Goal: Transaction & Acquisition: Purchase product/service

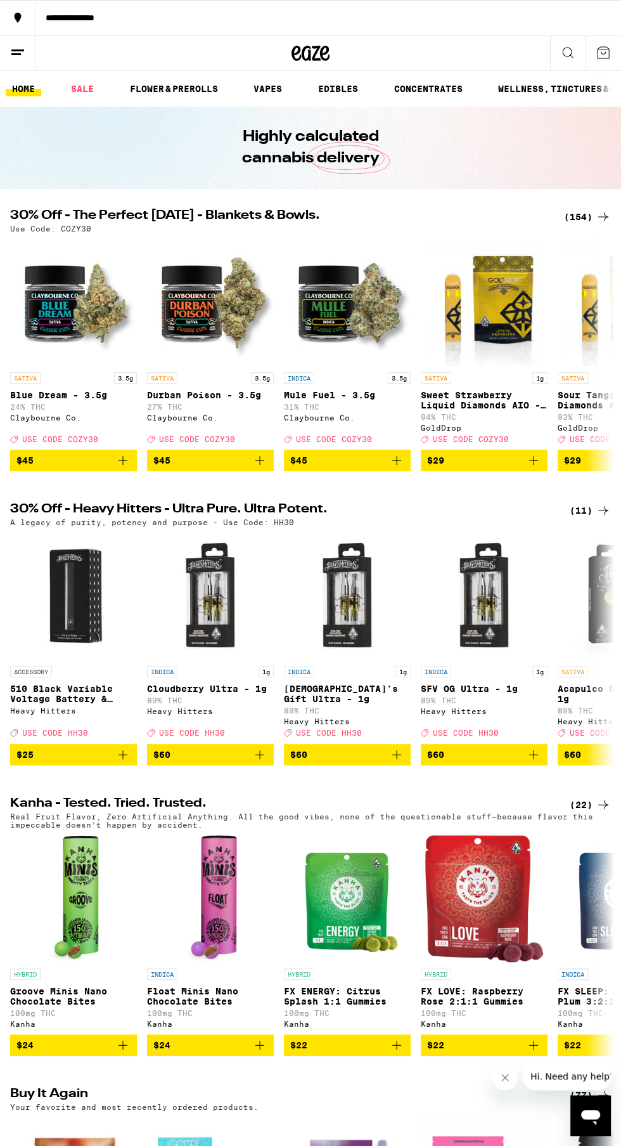
click at [601, 221] on icon at bounding box center [603, 216] width 15 height 15
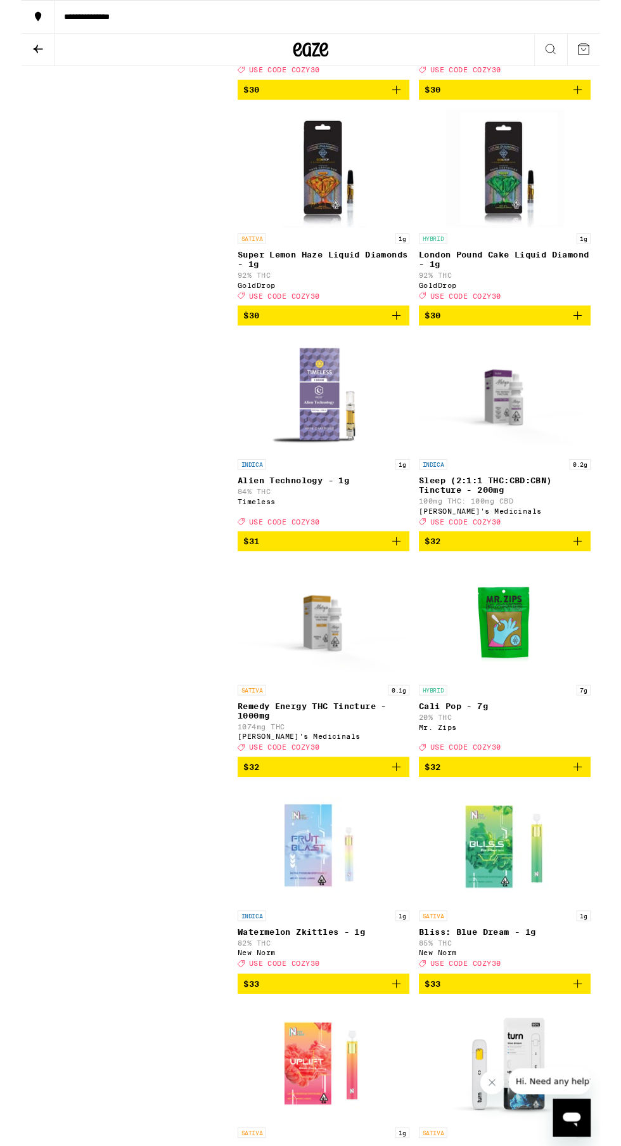
scroll to position [12290, 0]
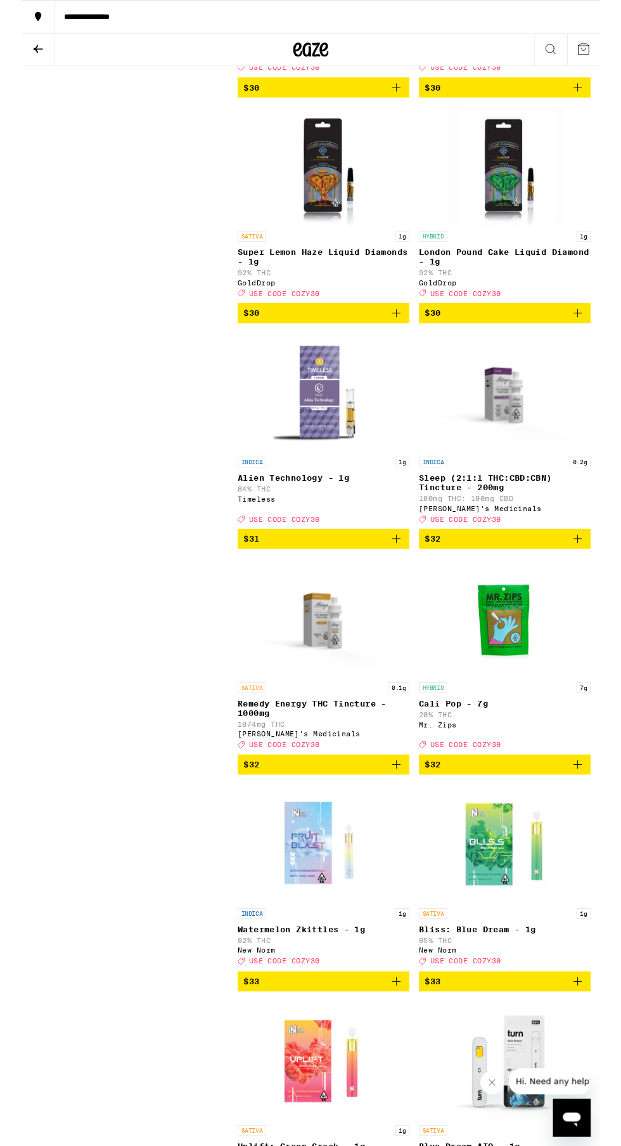
click at [389, 586] on span "$31" at bounding box center [324, 578] width 172 height 15
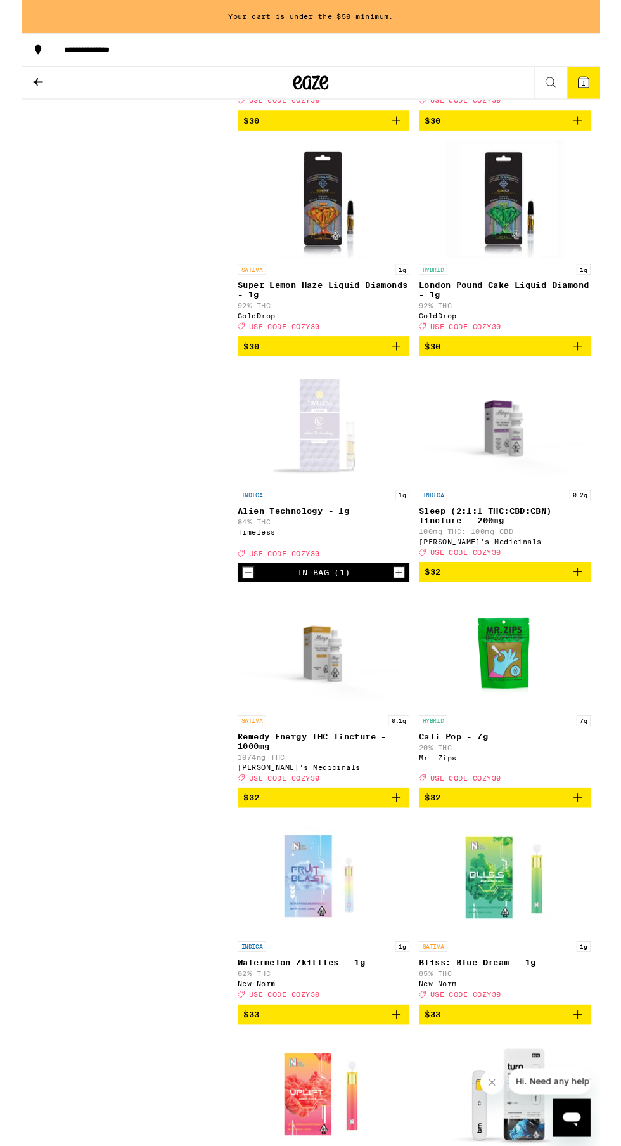
scroll to position [12326, 0]
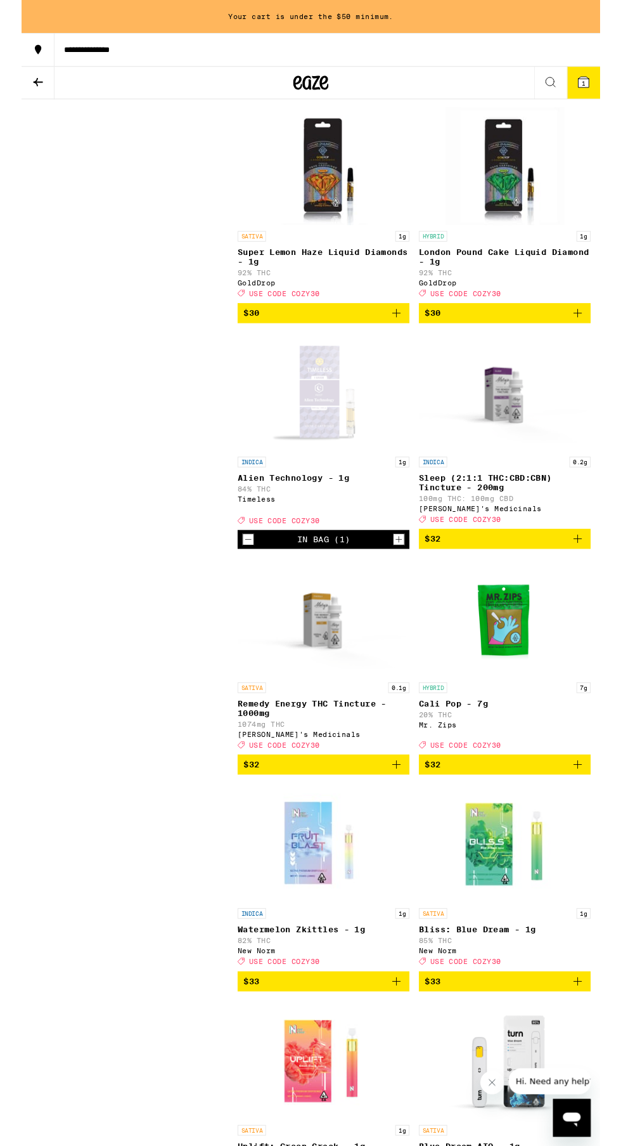
click at [396, 101] on icon "Add to bag" at bounding box center [402, 93] width 15 height 15
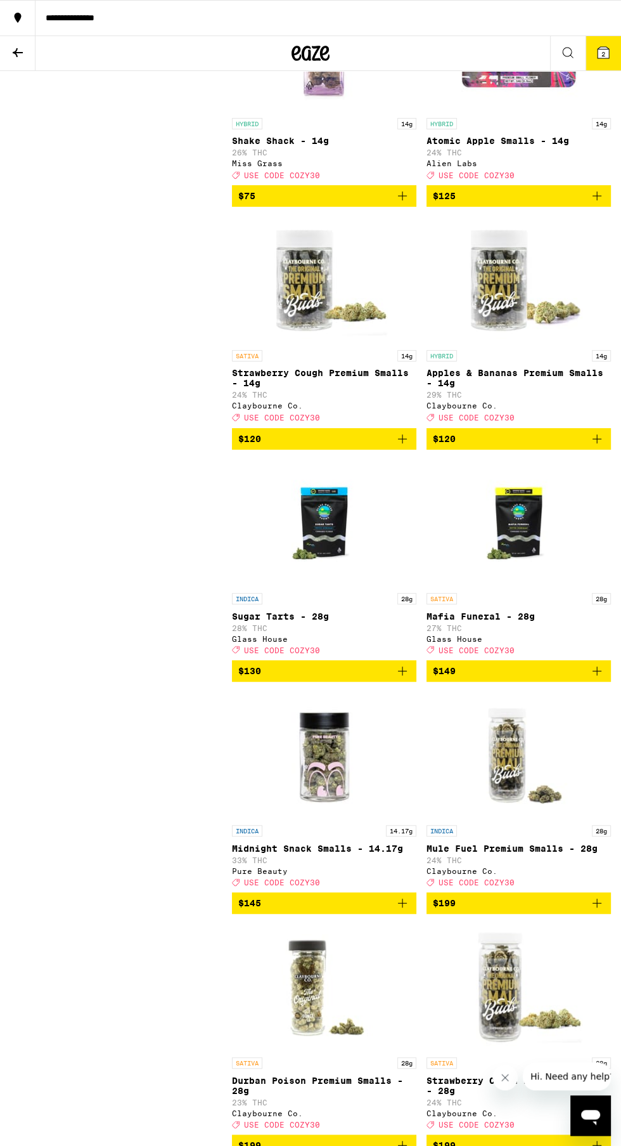
scroll to position [17387, 0]
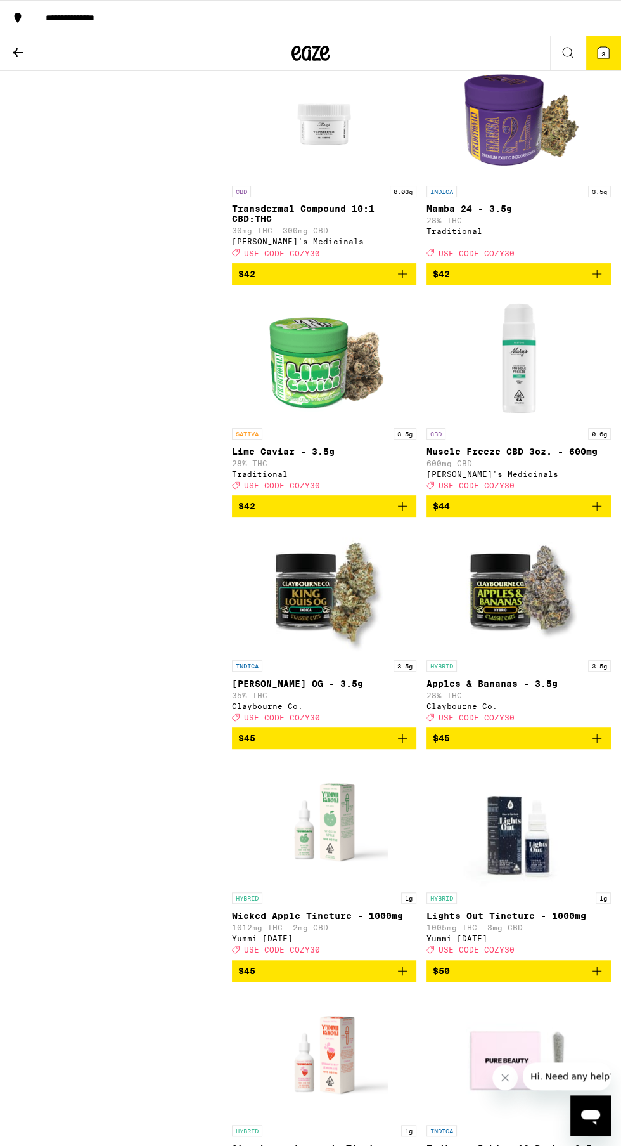
scroll to position [14127, 0]
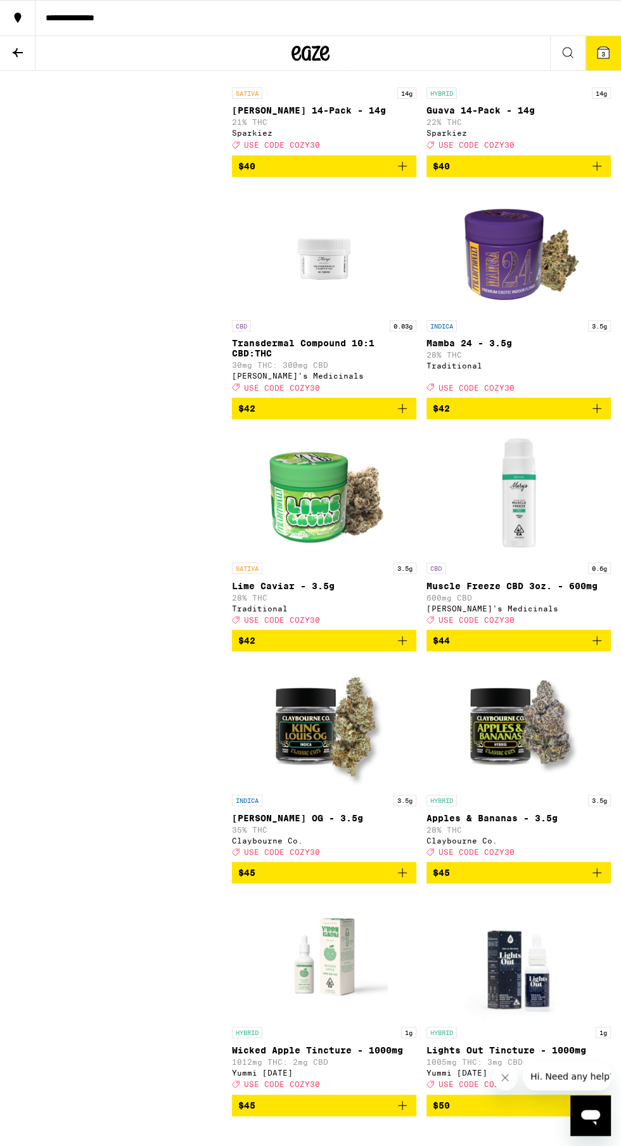
click at [603, 54] on span "3" at bounding box center [604, 54] width 4 height 8
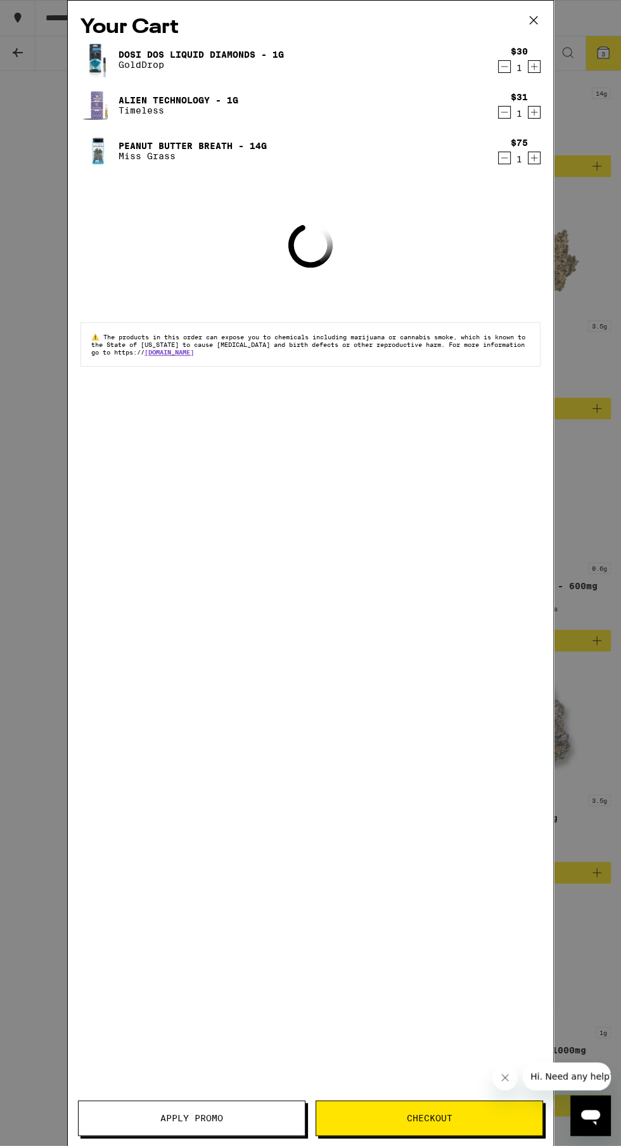
click at [217, 1132] on button "Apply Promo" at bounding box center [192, 1118] width 228 height 36
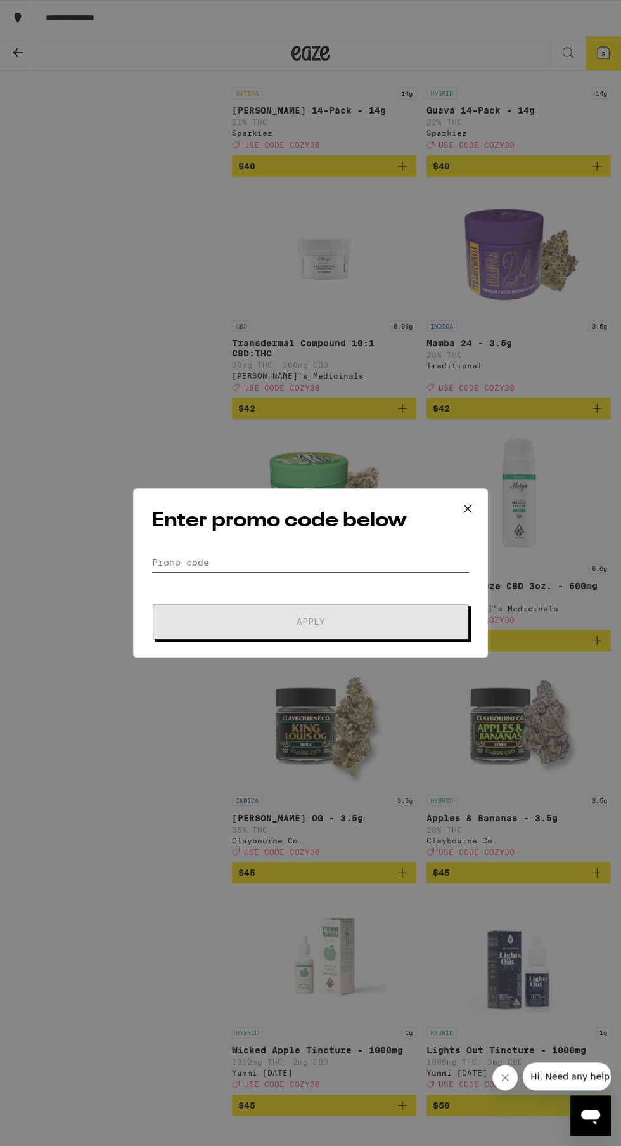
click at [312, 566] on input "Promo Code" at bounding box center [311, 562] width 318 height 19
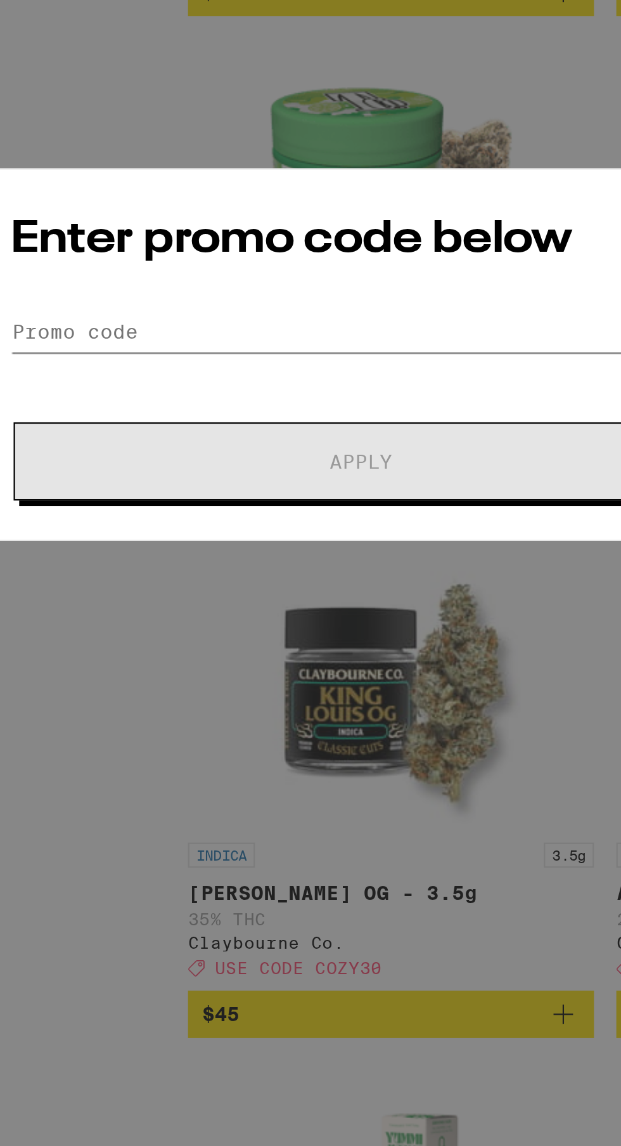
scroll to position [14127, 0]
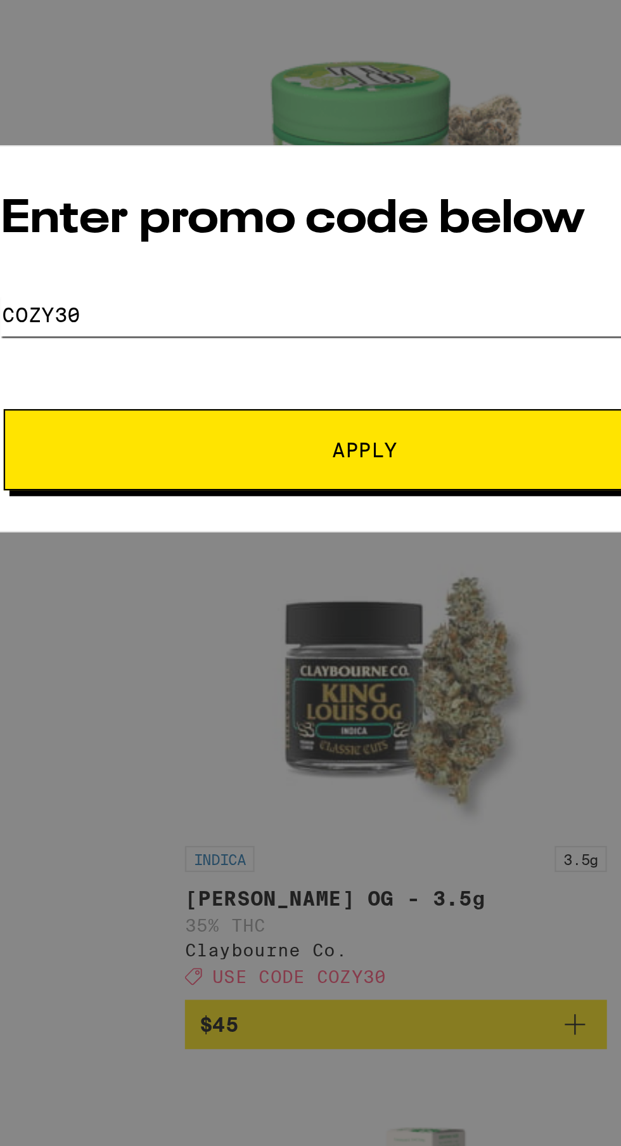
type input "Cozy30"
click at [367, 619] on span "Apply" at bounding box center [311, 621] width 228 height 9
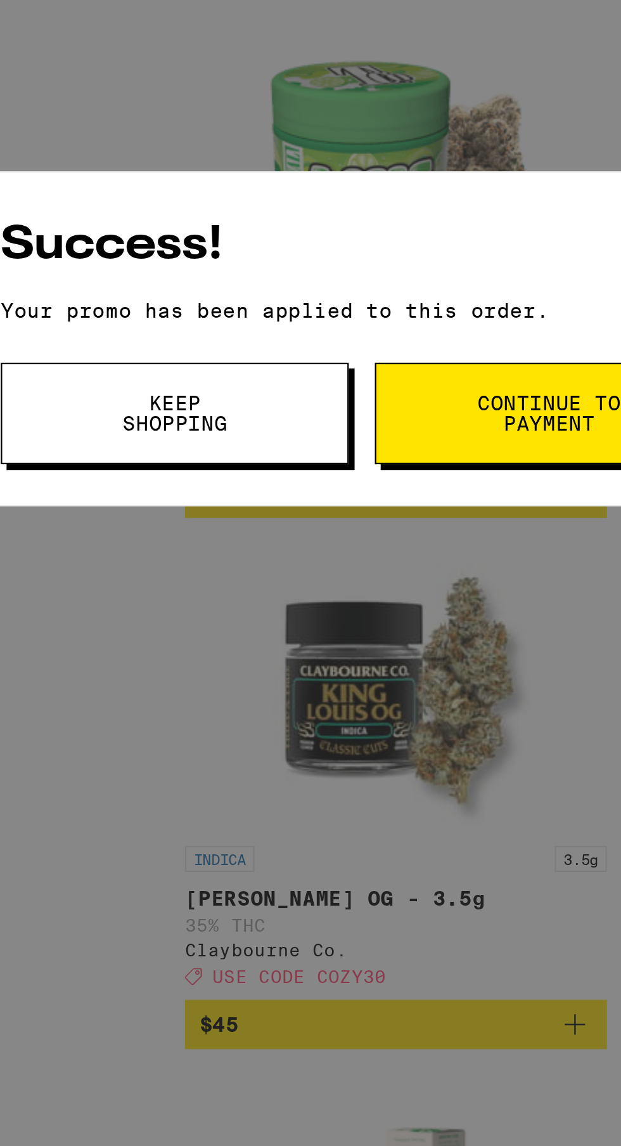
click at [268, 613] on button "Keep Shopping" at bounding box center [228, 605] width 152 height 44
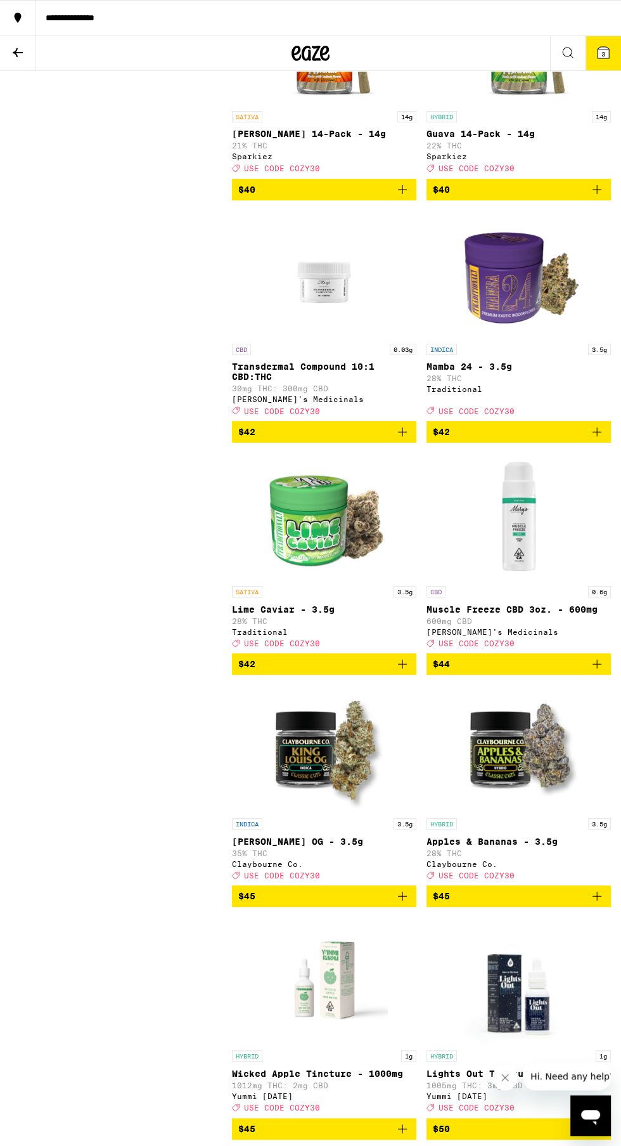
scroll to position [14098, 0]
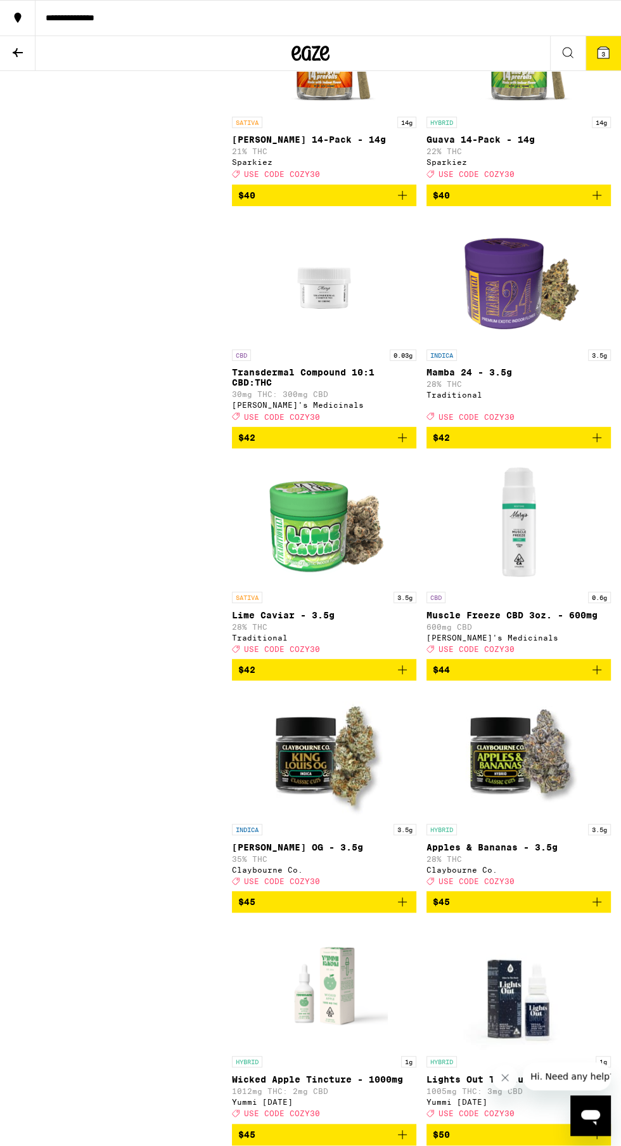
click at [603, 52] on span "3" at bounding box center [604, 54] width 4 height 8
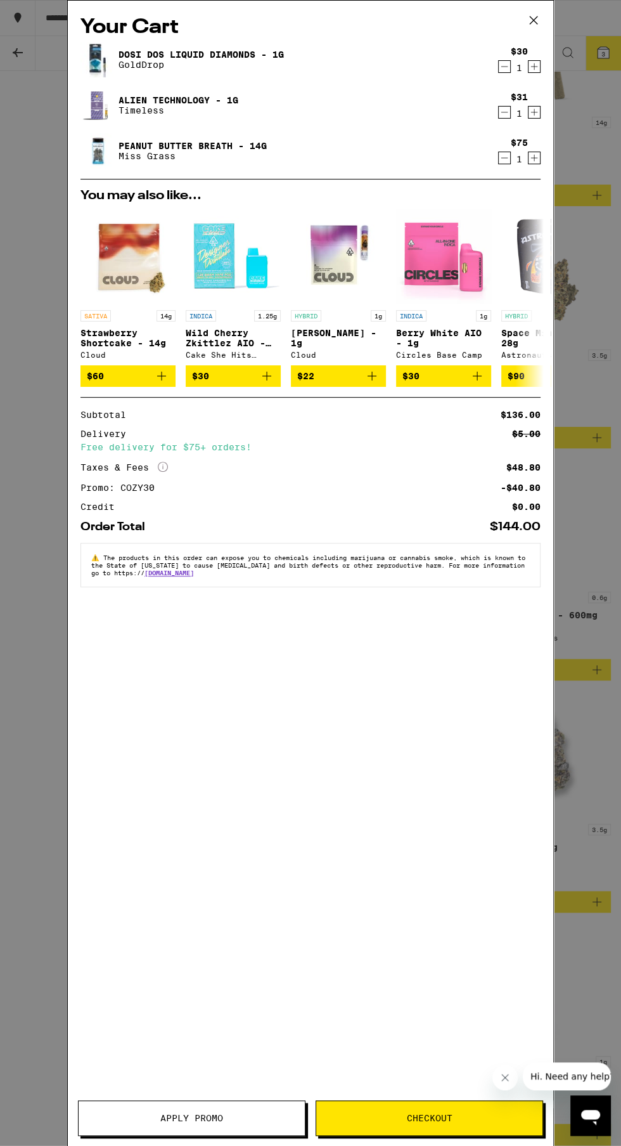
click at [536, 34] on button at bounding box center [533, 21] width 39 height 41
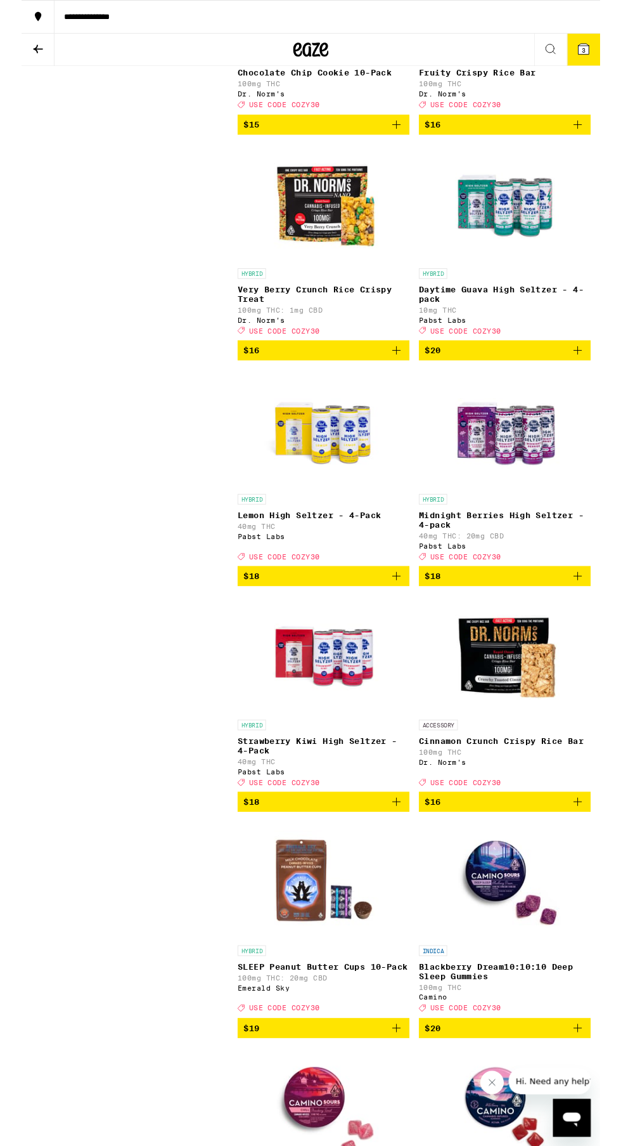
scroll to position [7707, 0]
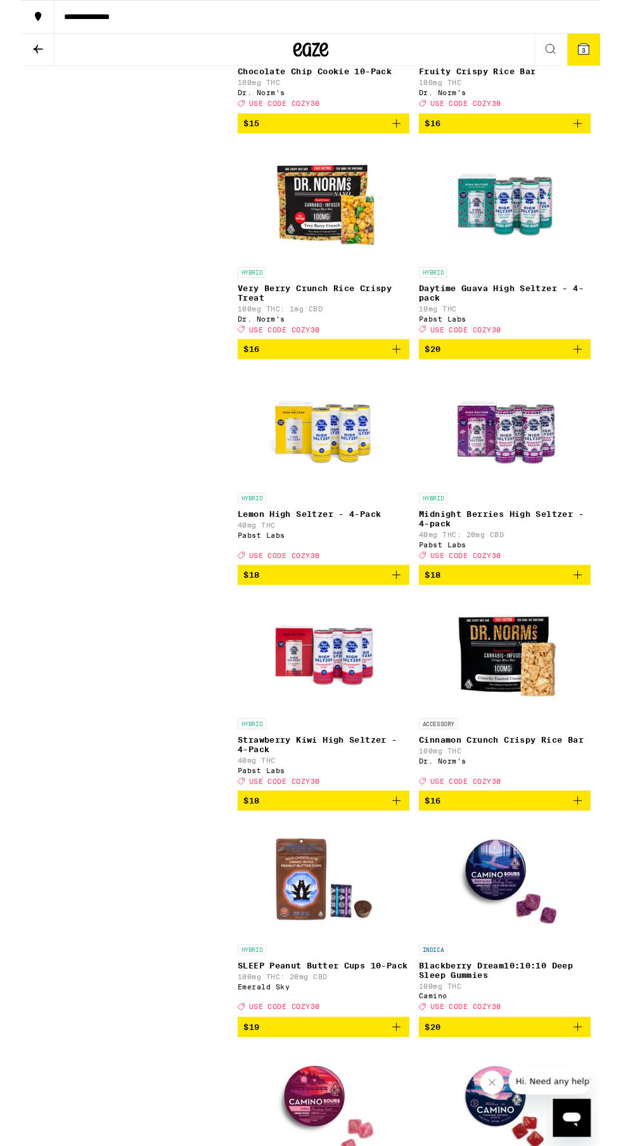
click at [588, 625] on span "$18" at bounding box center [519, 616] width 172 height 15
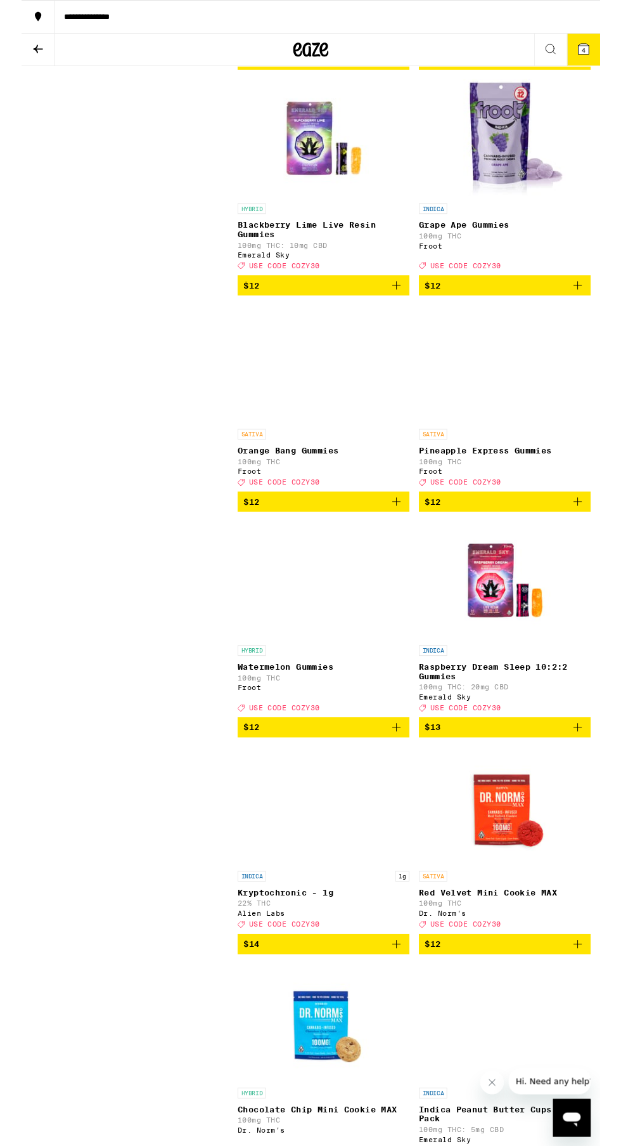
scroll to position [6089, 0]
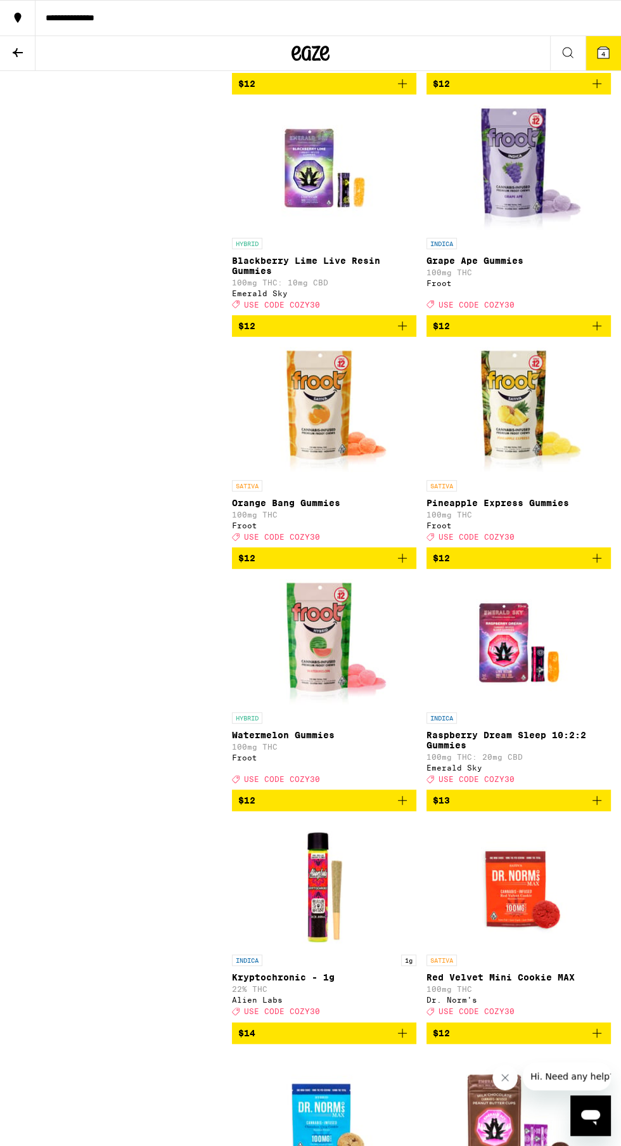
click at [607, 55] on icon at bounding box center [603, 52] width 11 height 11
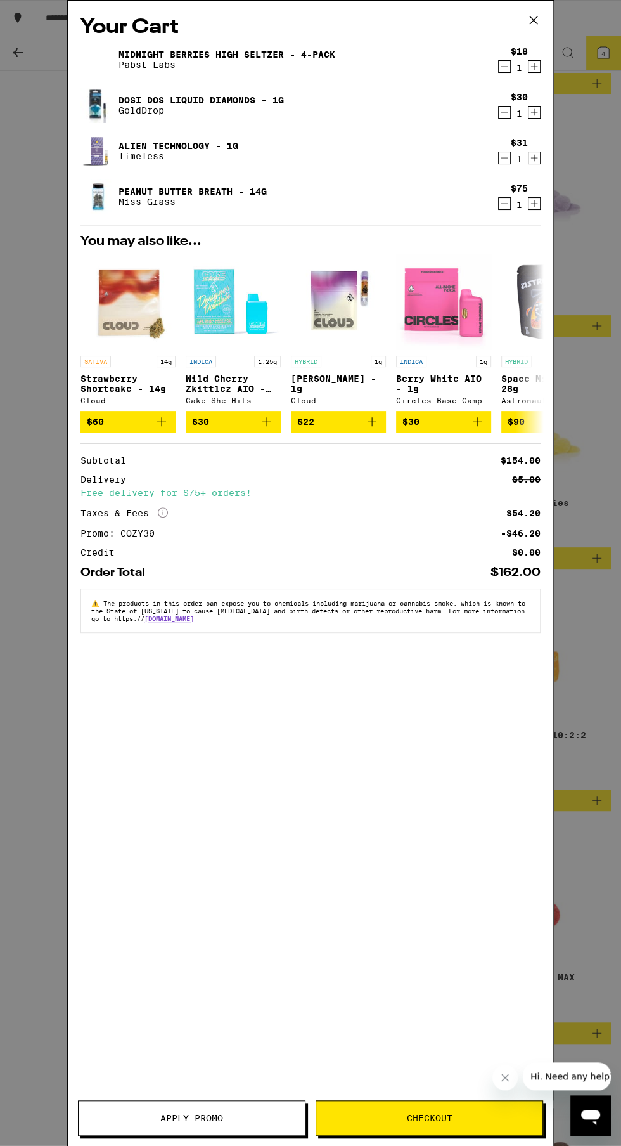
click at [370, 1116] on span "Checkout" at bounding box center [429, 1117] width 226 height 9
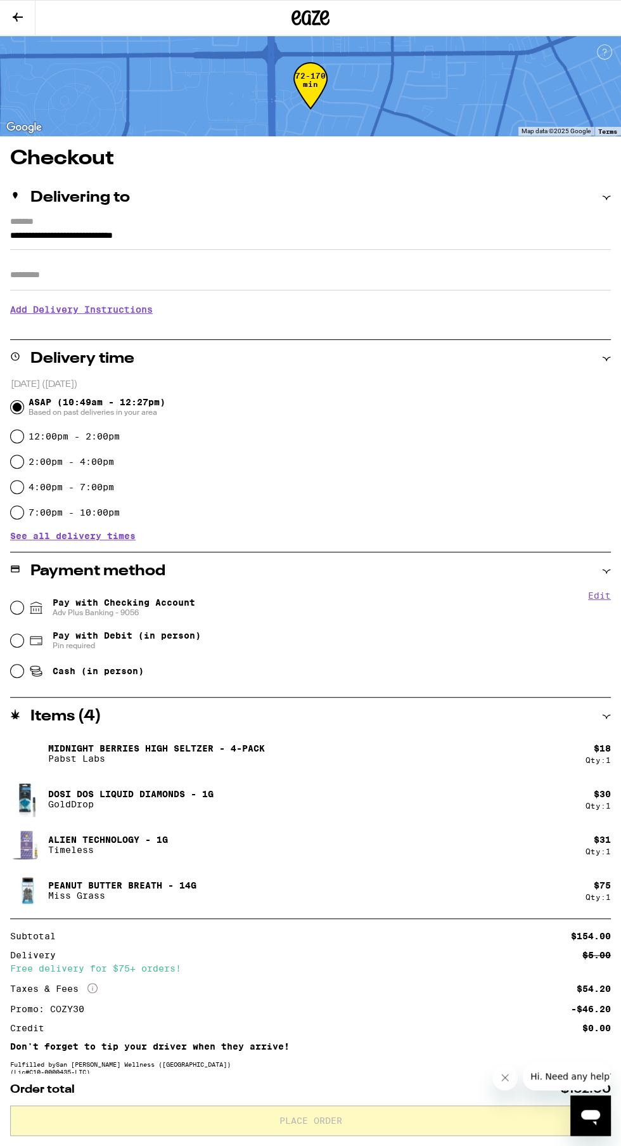
click at [137, 672] on span "Cash (in person)" at bounding box center [98, 671] width 91 height 10
click at [23, 672] on input "Cash (in person)" at bounding box center [17, 671] width 13 height 13
radio input "true"
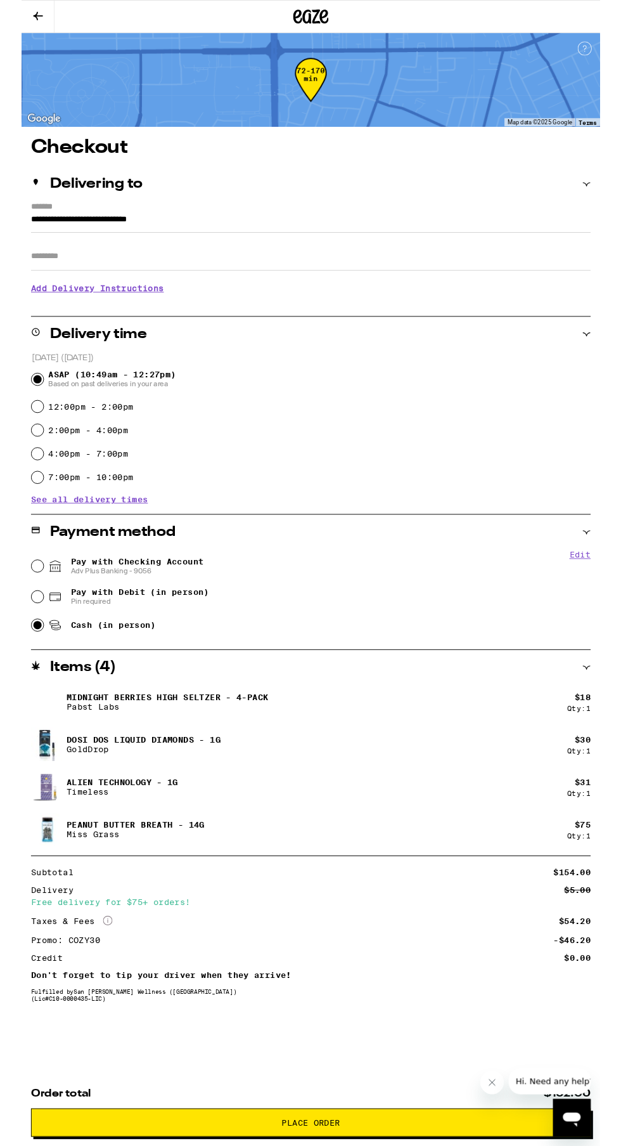
click at [492, 1082] on icon "Close message from company" at bounding box center [493, 1083] width 6 height 6
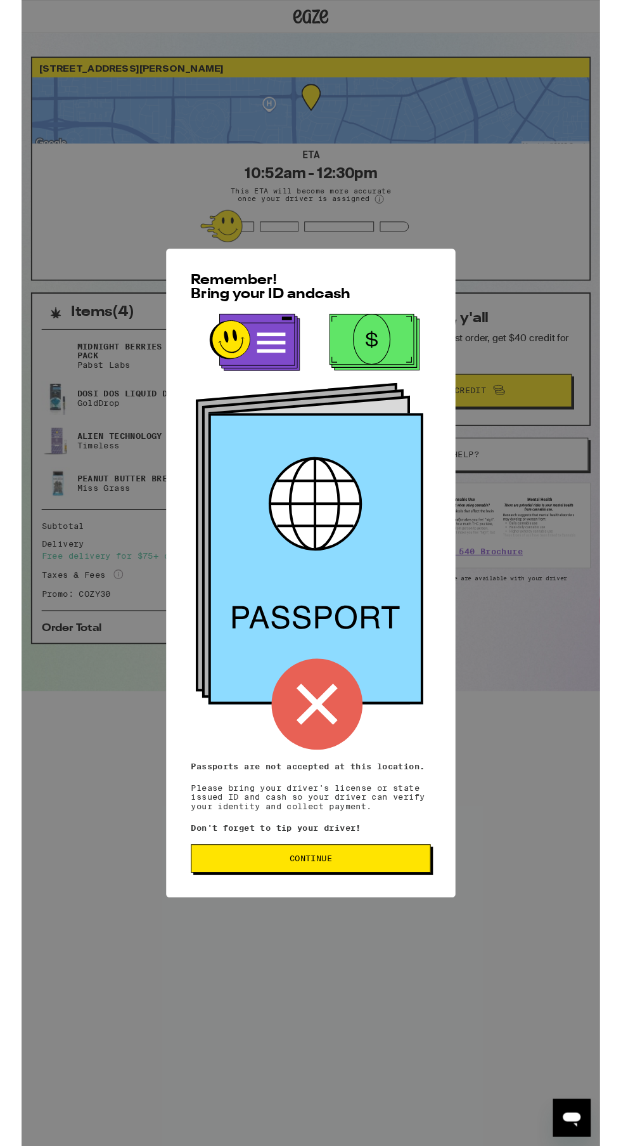
click at [371, 926] on span "Continue" at bounding box center [311, 921] width 236 height 9
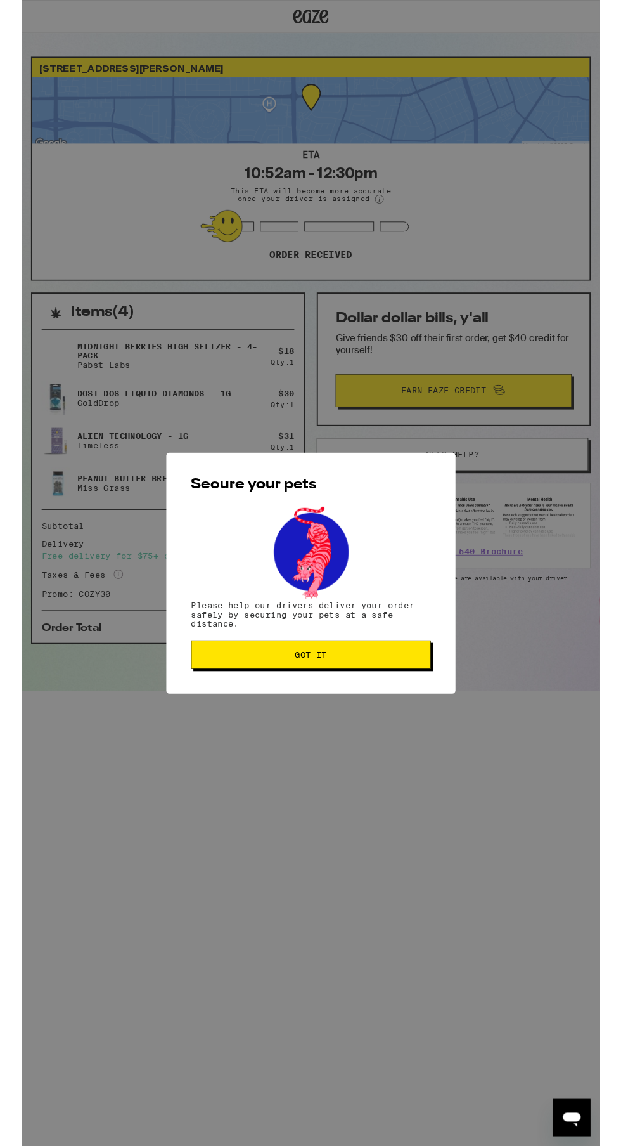
click at [373, 707] on span "Got it" at bounding box center [311, 702] width 236 height 9
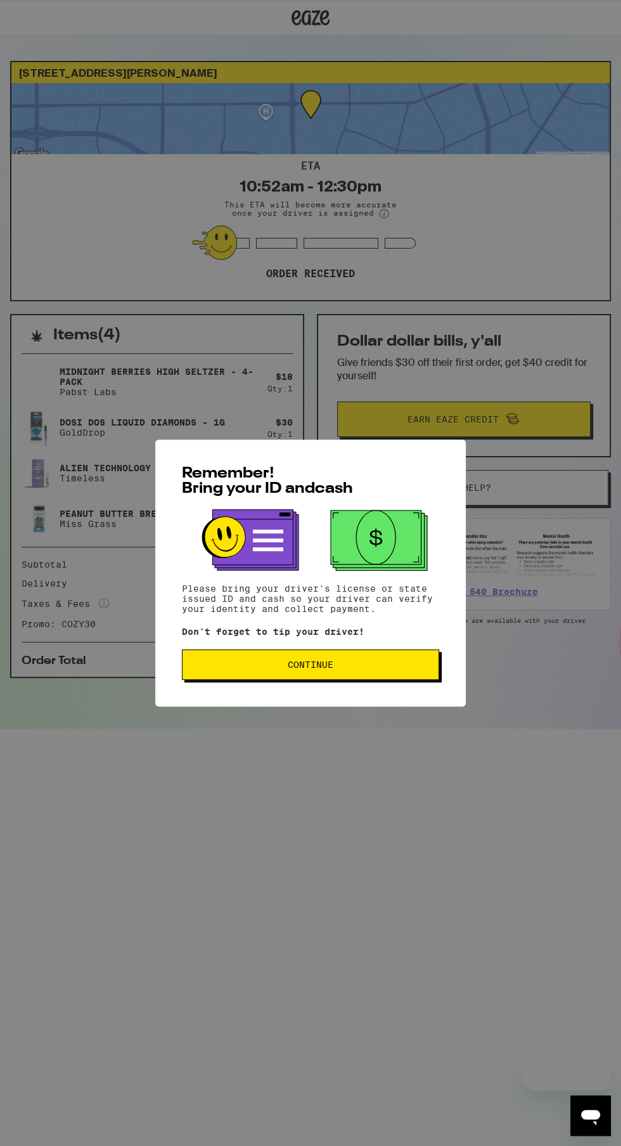
click at [375, 669] on span "Continue" at bounding box center [311, 664] width 236 height 9
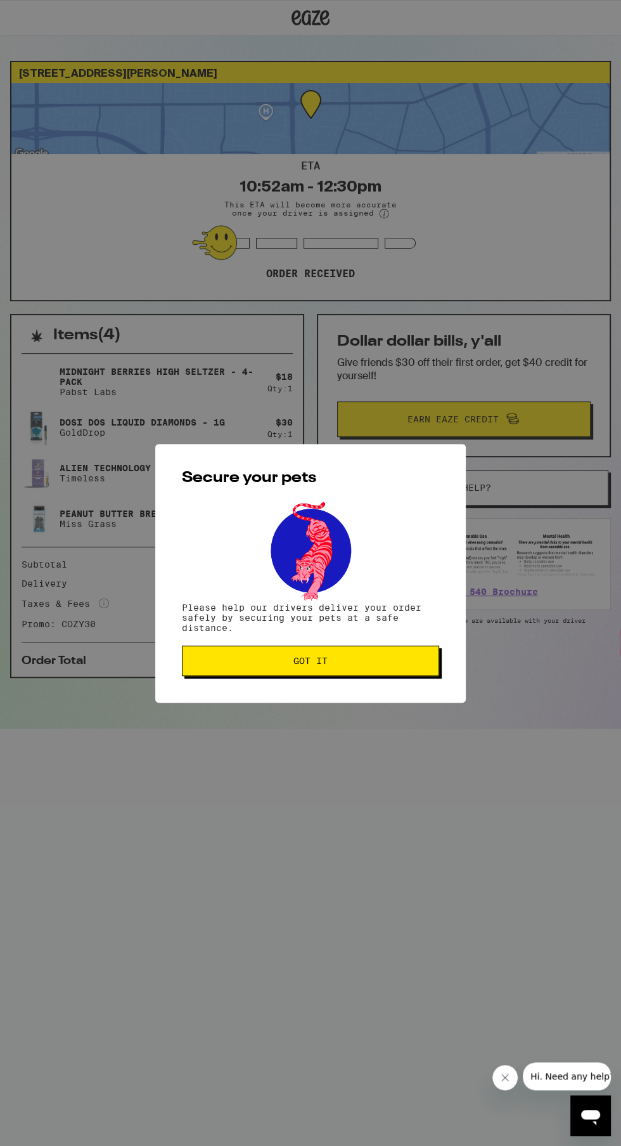
click at [383, 675] on button "Got it" at bounding box center [310, 661] width 257 height 30
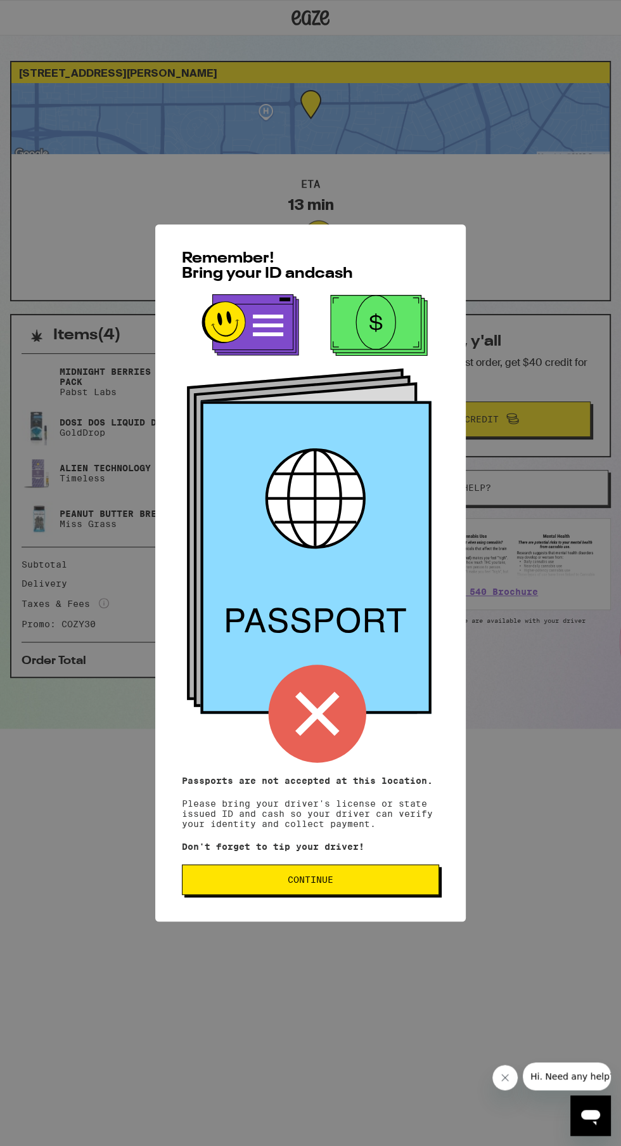
click at [377, 884] on span "Continue" at bounding box center [311, 879] width 236 height 9
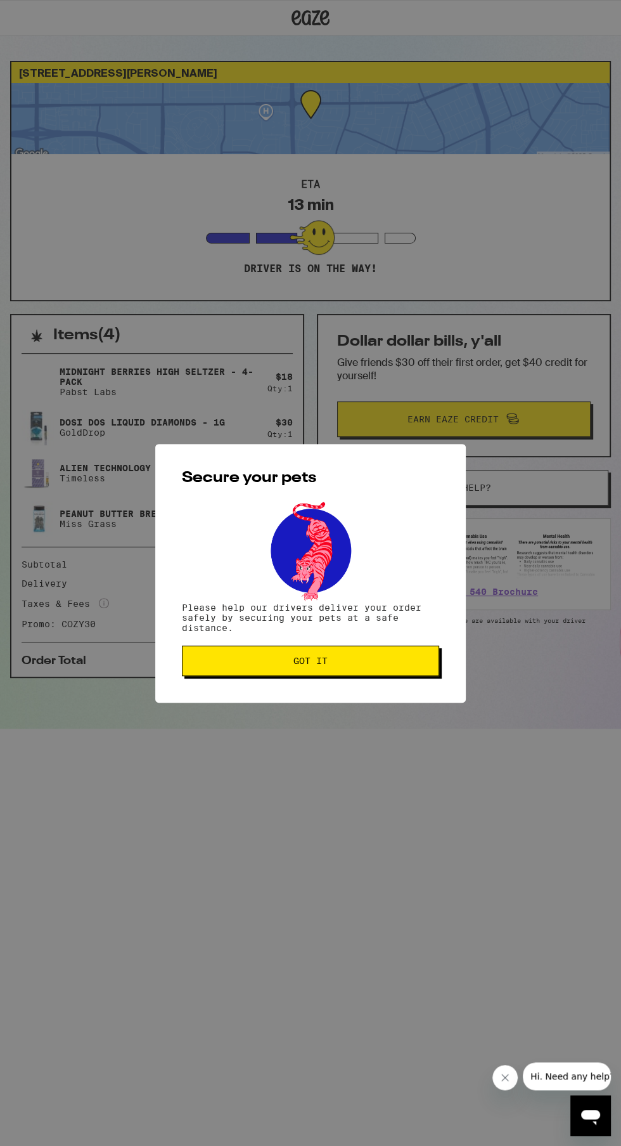
click at [387, 665] on span "Got it" at bounding box center [311, 660] width 236 height 9
